Goal: Browse casually

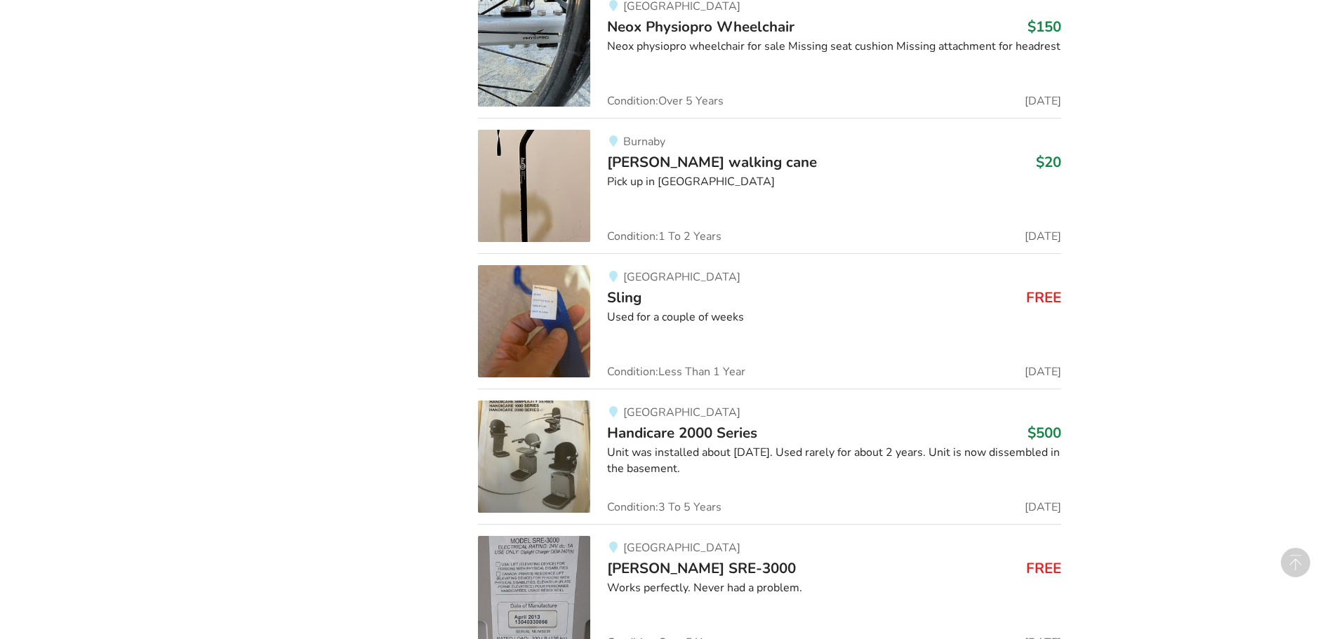
scroll to position [55436, 0]
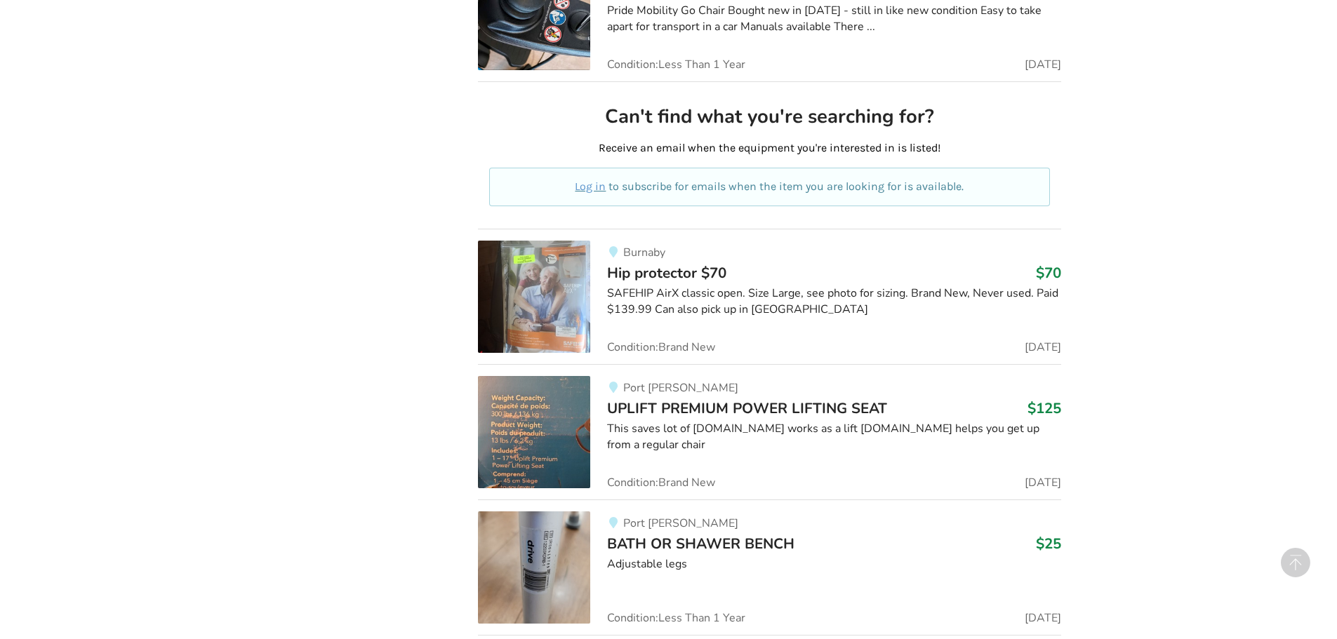
drag, startPoint x: 815, startPoint y: 176, endPoint x: 822, endPoint y: 159, distance: 19.2
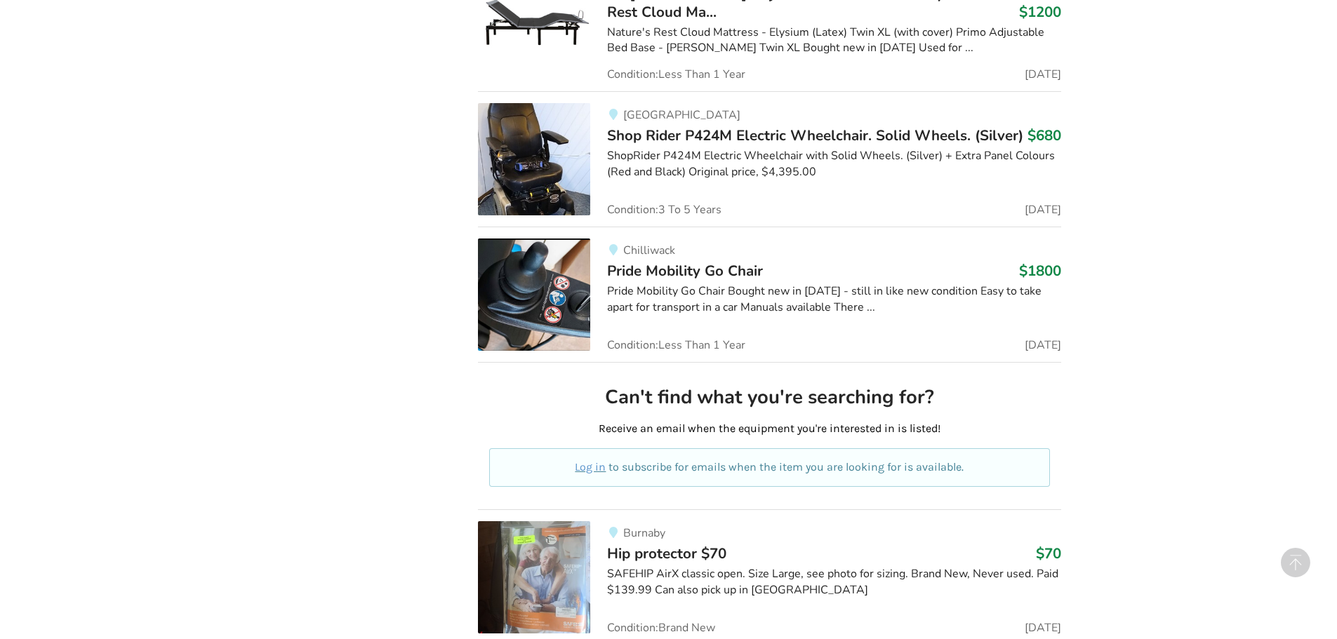
drag, startPoint x: 817, startPoint y: 156, endPoint x: 821, endPoint y: 149, distance: 8.2
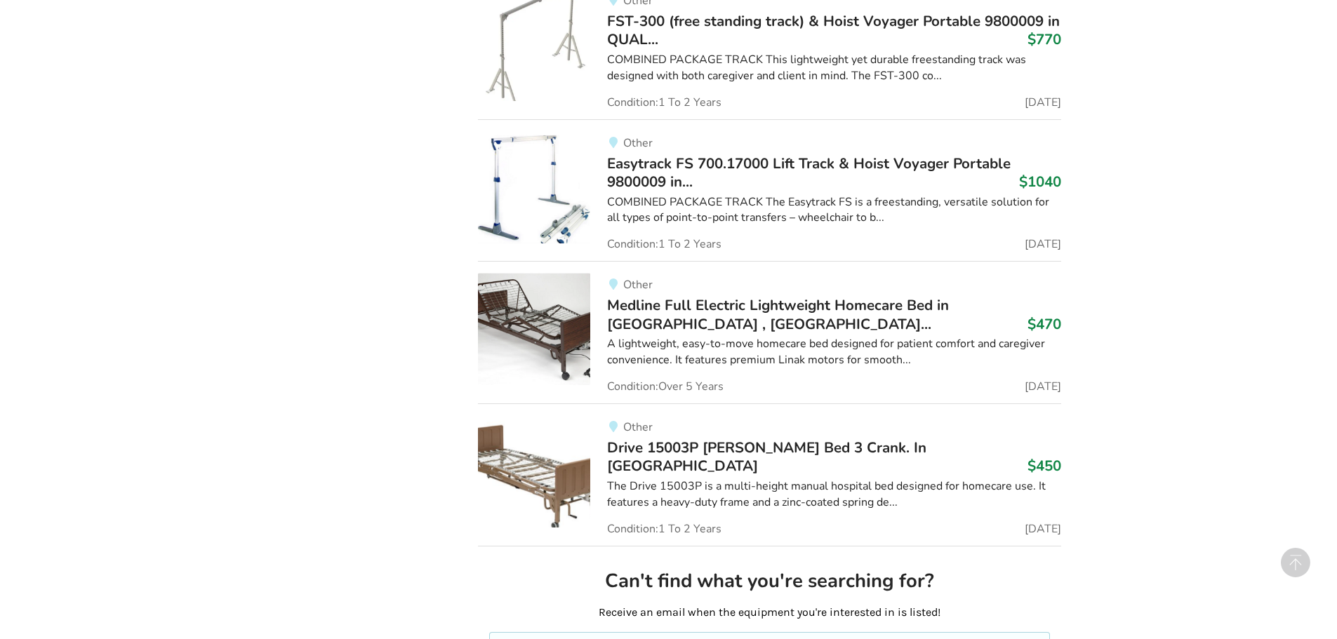
scroll to position [50813, 0]
